Goal: Information Seeking & Learning: Learn about a topic

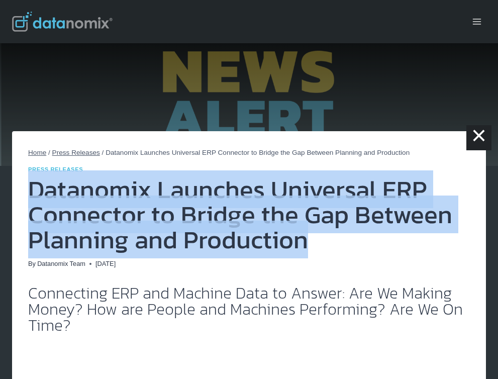
drag, startPoint x: 315, startPoint y: 243, endPoint x: 27, endPoint y: 195, distance: 291.9
copy h1 "Datanomix Launches Universal ERP Connector to Bridge the Gap Between Planning a…"
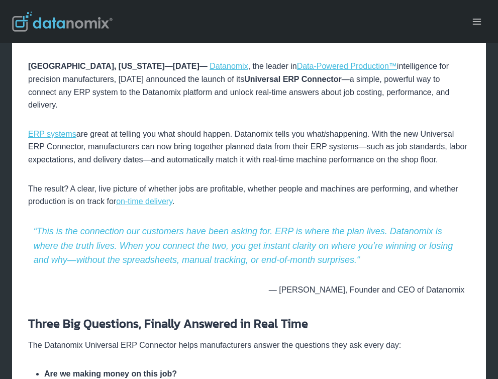
scroll to position [604, 0]
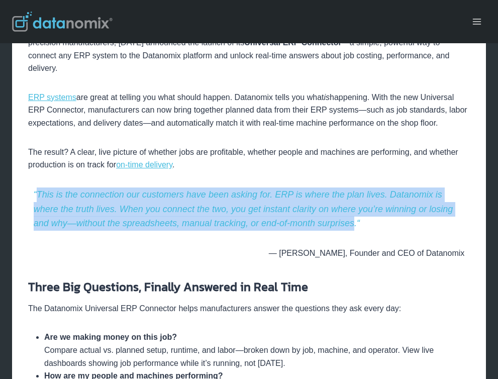
drag, startPoint x: 65, startPoint y: 188, endPoint x: 359, endPoint y: 204, distance: 294.9
click at [359, 204] on p "“ This is the connection our customers have been asking for. ERP is where the p…" at bounding box center [249, 208] width 442 height 43
copy em "This is the connection our customers have been asking for. ERP is where the pla…"
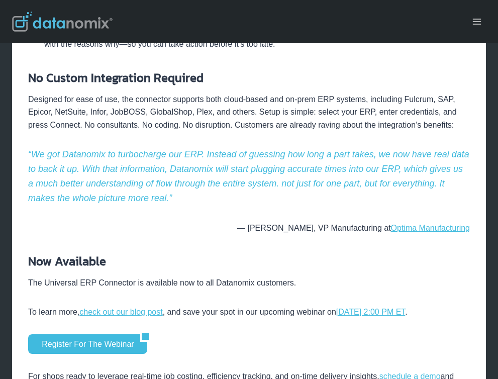
scroll to position [1037, 0]
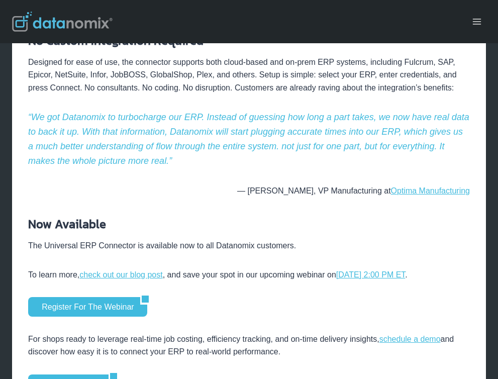
click at [123, 270] on link "check out our blog post" at bounding box center [120, 274] width 83 height 9
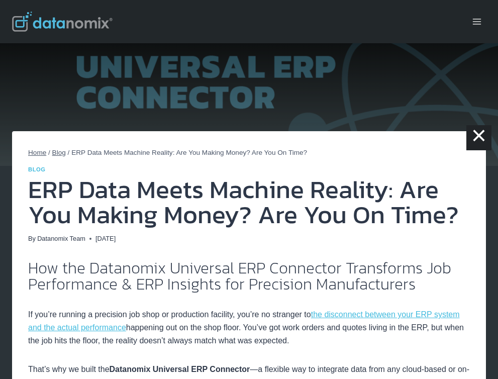
click at [175, 198] on h1 "ERP Data Meets Machine Reality: Are You Making Money? Are You On Time?" at bounding box center [249, 202] width 442 height 50
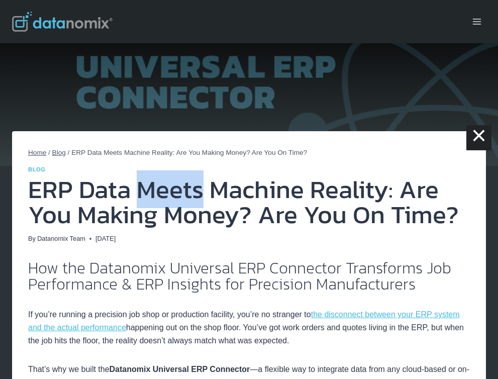
click at [175, 198] on h1 "ERP Data Meets Machine Reality: Are You Making Money? Are You On Time?" at bounding box center [249, 202] width 442 height 50
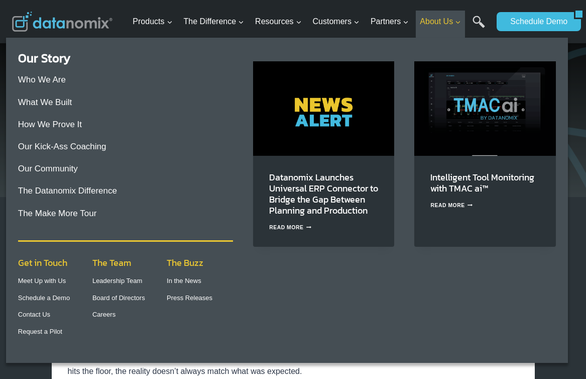
click at [447, 23] on span "About Us Expand" at bounding box center [440, 21] width 41 height 13
click at [331, 201] on link "Datanomix Launches Universal ERP Connector to Bridge the Gap Between Planning a…" at bounding box center [323, 193] width 109 height 47
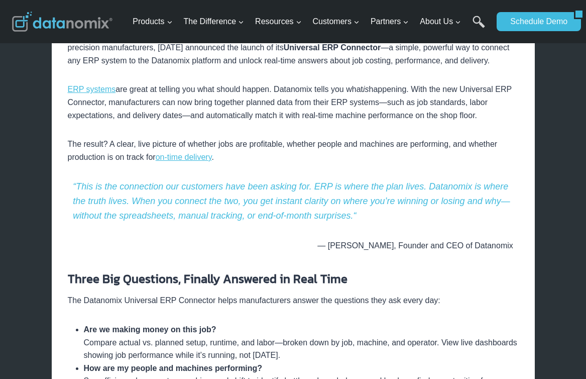
scroll to position [740, 0]
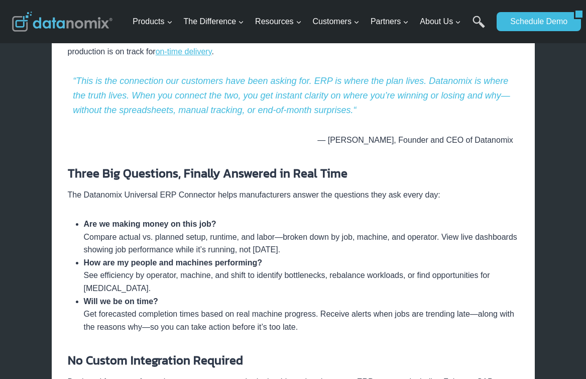
click at [373, 190] on p "The Datanomix Universal ERP Connector helps manufacturers answer the questions …" at bounding box center [293, 194] width 451 height 13
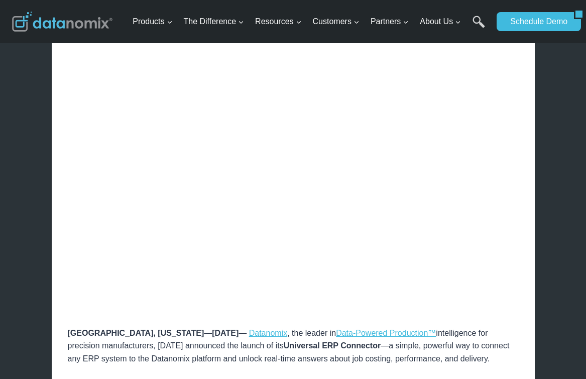
scroll to position [339, 0]
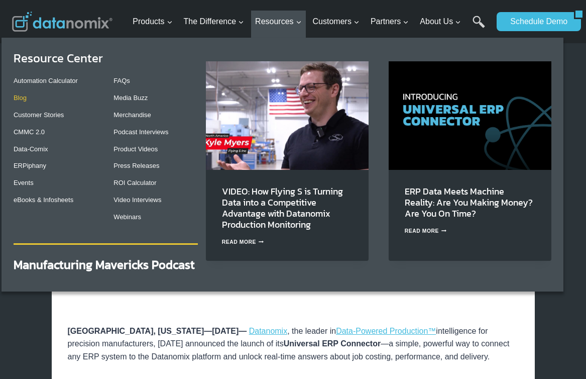
click at [27, 98] on link "Blog" at bounding box center [20, 98] width 13 height 8
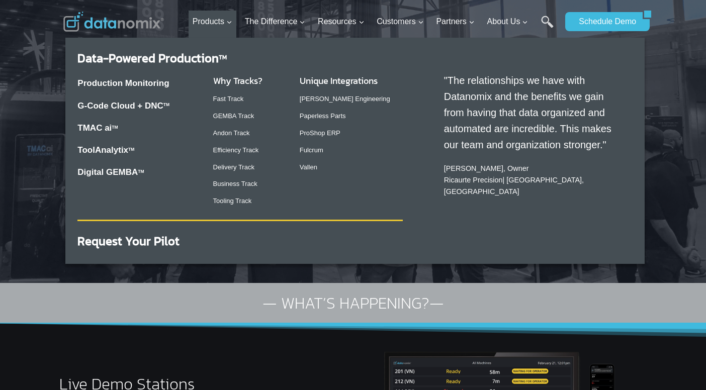
click at [112, 151] on link "ToolAnalytix" at bounding box center [102, 150] width 51 height 10
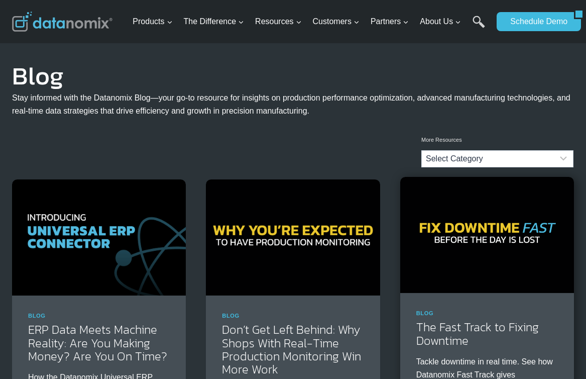
scroll to position [106, 0]
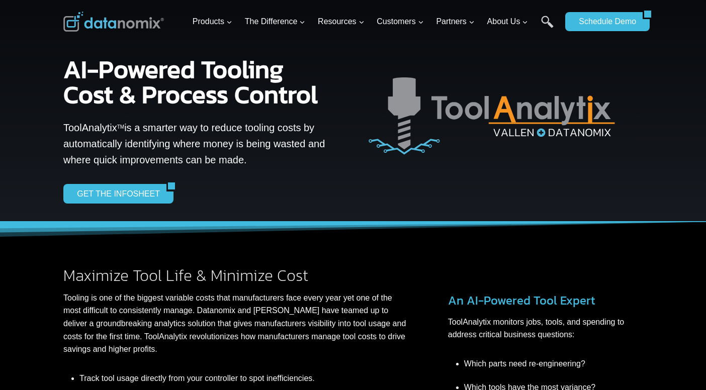
click at [387, 242] on div "Maximize Tool Life & Minimize Cost Tooling is one of the biggest variable costs…" at bounding box center [352, 372] width 603 height 301
